Goal: Find specific page/section: Find specific page/section

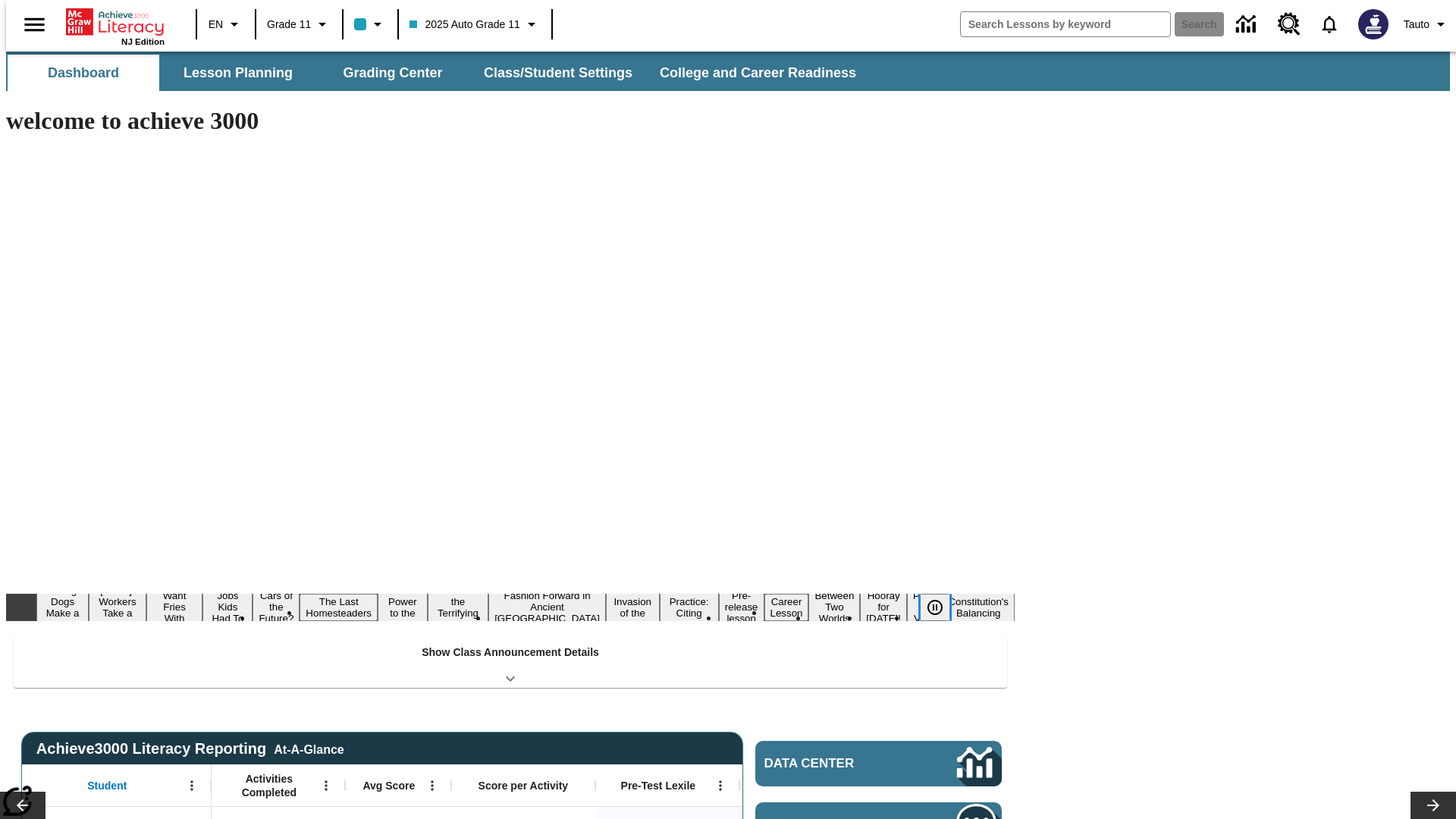
click at [941, 599] on icon "Pause" at bounding box center [934, 607] width 18 height 18
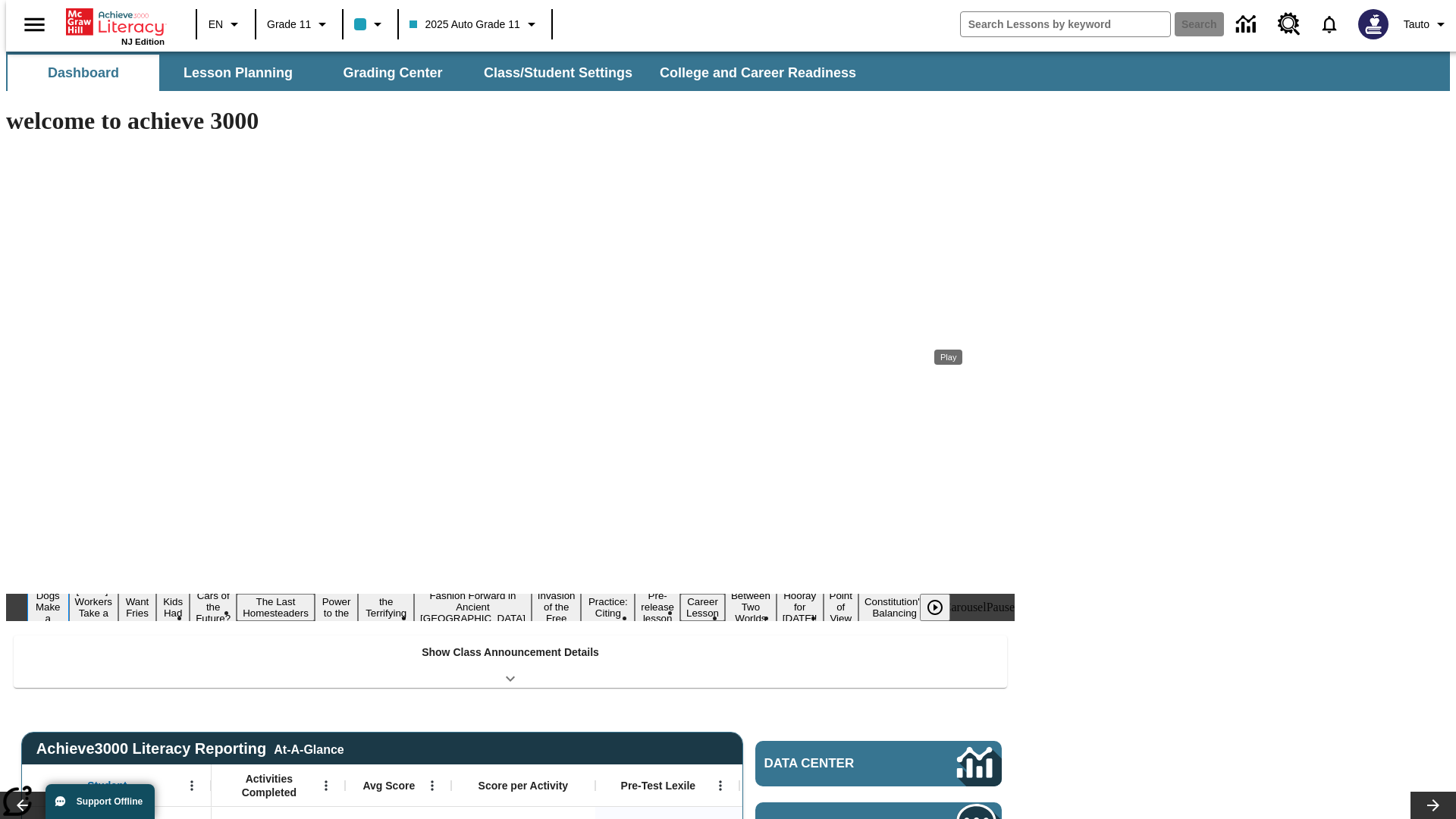
click at [69, 577] on button "Diving Dogs Make a Splash" at bounding box center [47, 607] width 41 height 60
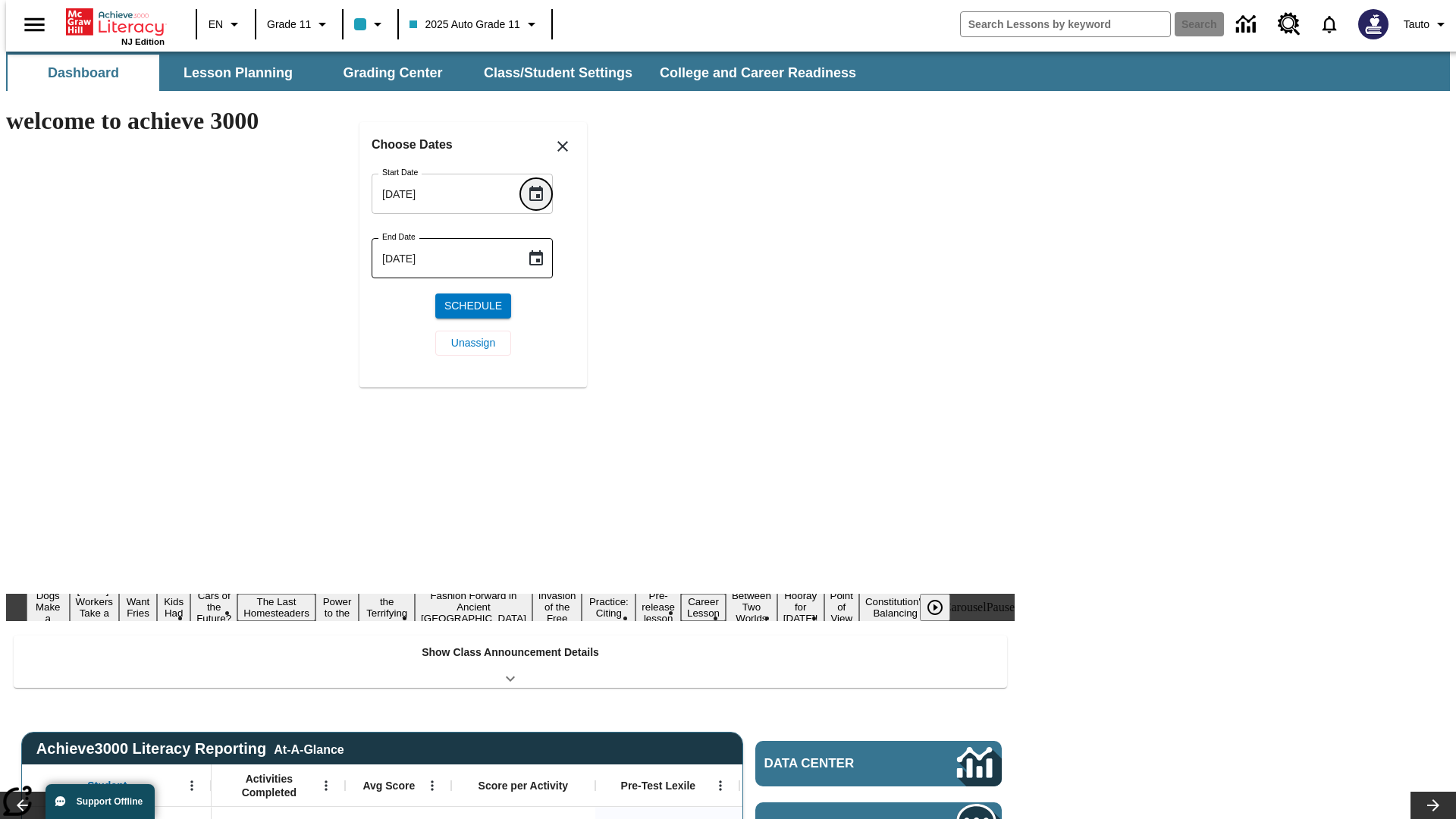
click at [542, 193] on icon "Choose date, selected date is Sep 3, 2025" at bounding box center [536, 193] width 13 height 15
